Goal: Information Seeking & Learning: Learn about a topic

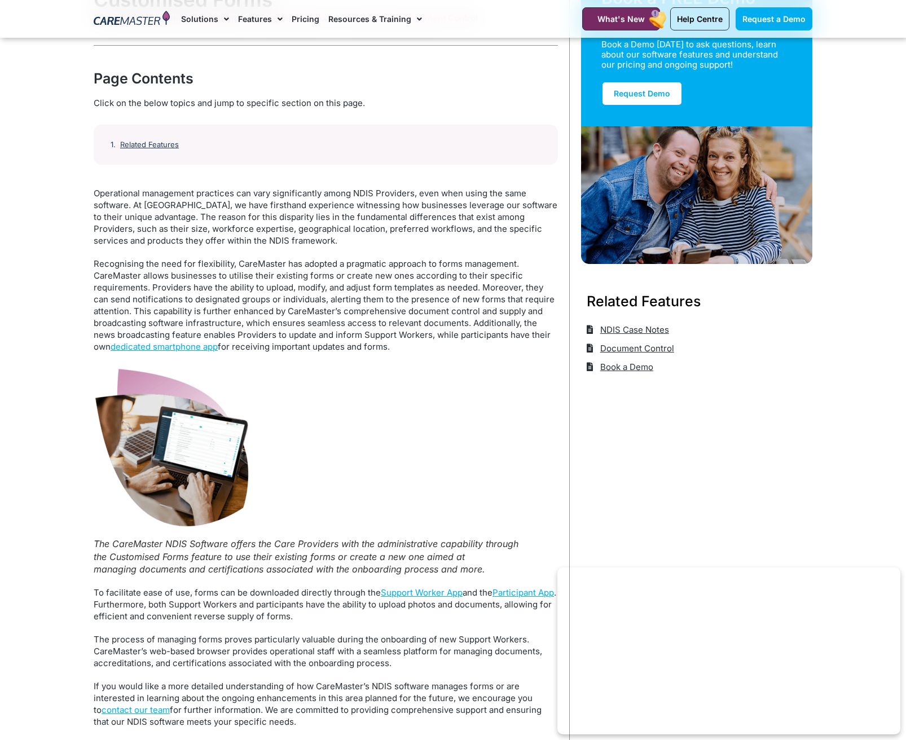
scroll to position [113, 0]
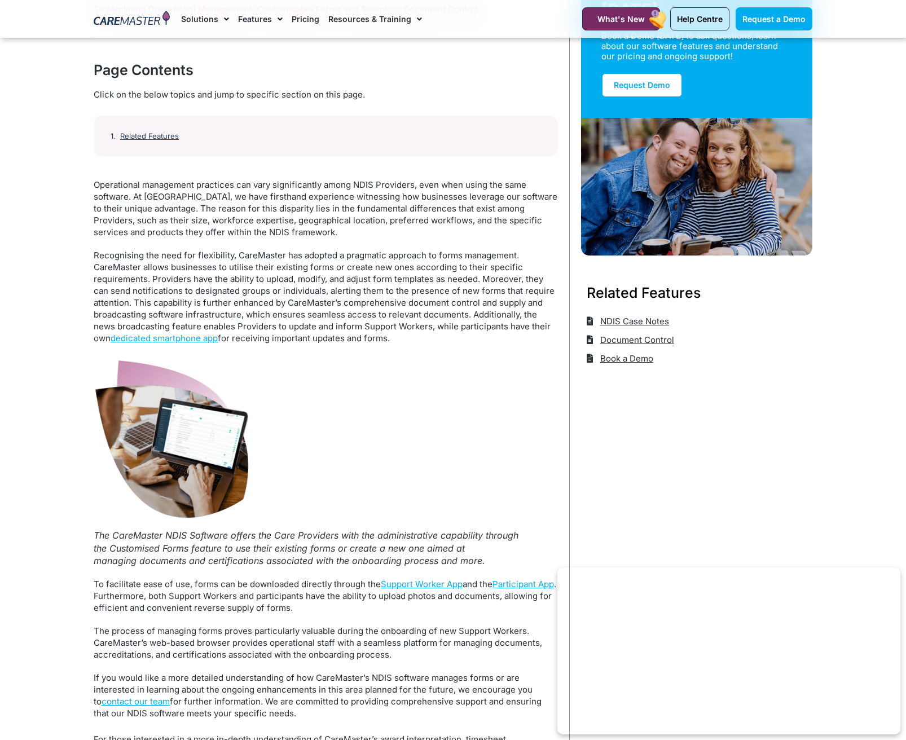
click at [419, 14] on nav "Solutions AI Roster Optimiser NDIS Software for Small Providers End-to-End NDIS…" at bounding box center [368, 19] width 374 height 38
click at [411, 16] on span "Menu" at bounding box center [416, 19] width 11 height 19
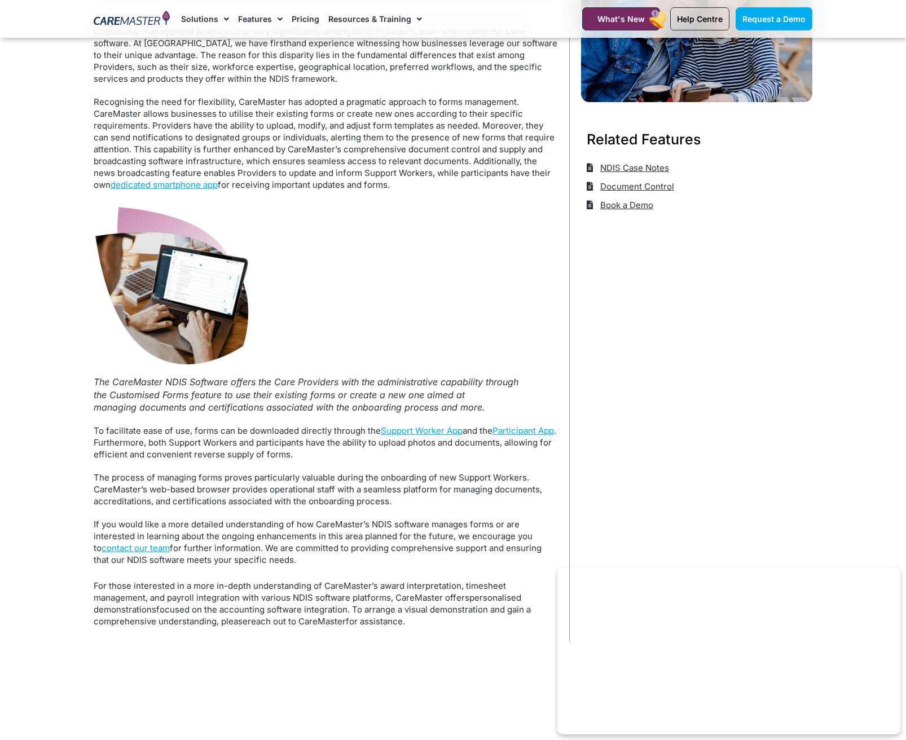
scroll to position [282, 0]
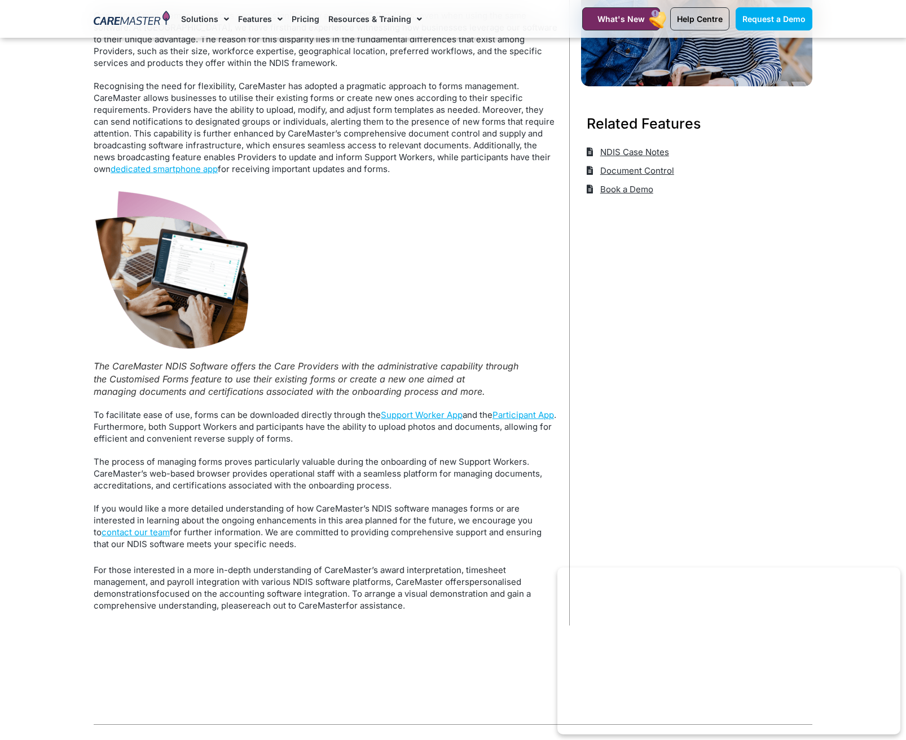
click at [313, 473] on p "The process of managing forms proves particularly valuable during the onboardin…" at bounding box center [326, 474] width 464 height 36
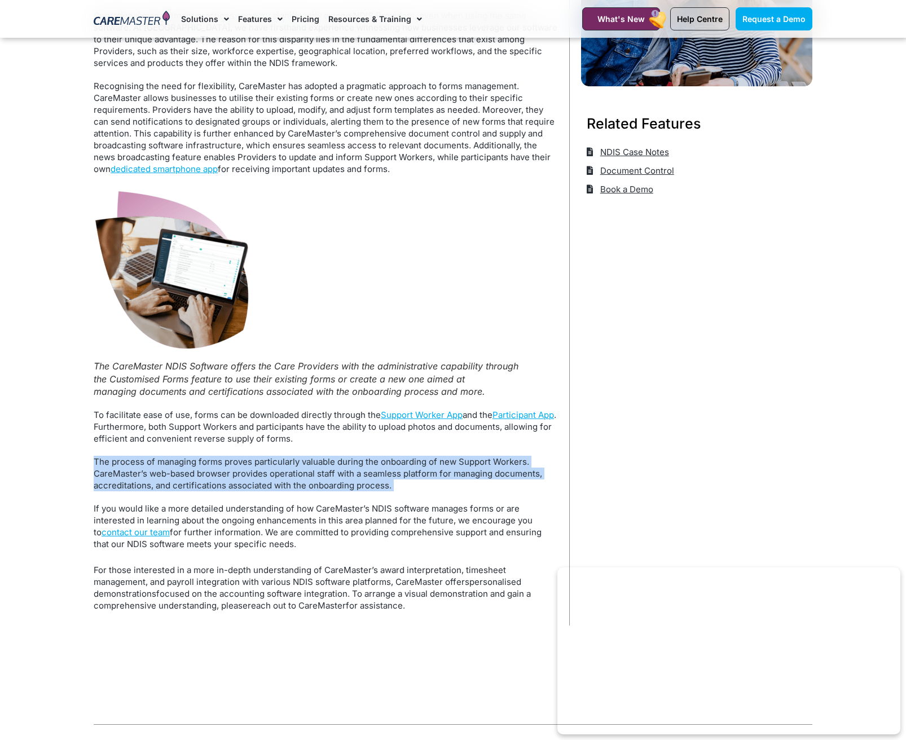
click at [313, 473] on p "The process of managing forms proves particularly valuable during the onboardin…" at bounding box center [326, 474] width 464 height 36
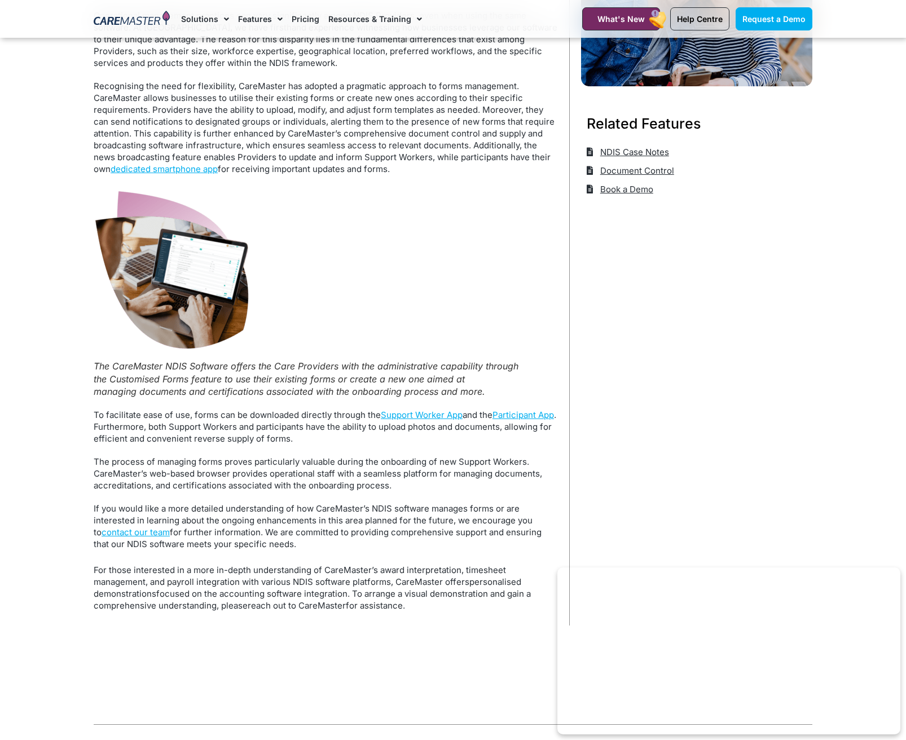
click at [337, 511] on p "If you would like a more detailed understanding of how CareMaster’s NDIS softwa…" at bounding box center [326, 526] width 464 height 47
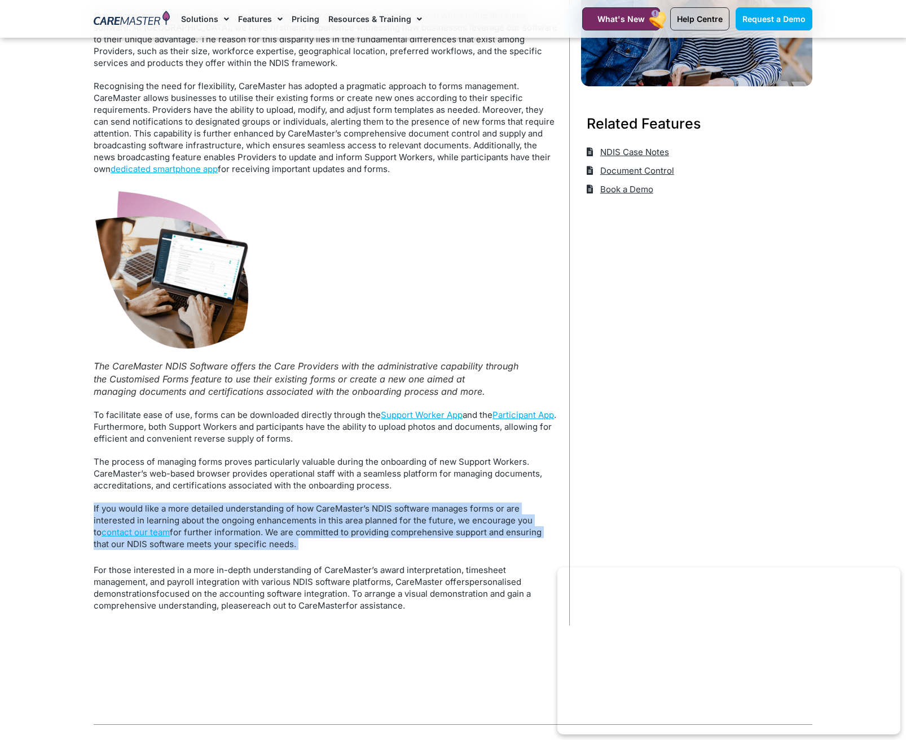
click at [337, 511] on p "If you would like a more detailed understanding of how CareMaster’s NDIS softwa…" at bounding box center [326, 526] width 464 height 47
